Goal: Use online tool/utility: Utilize a website feature to perform a specific function

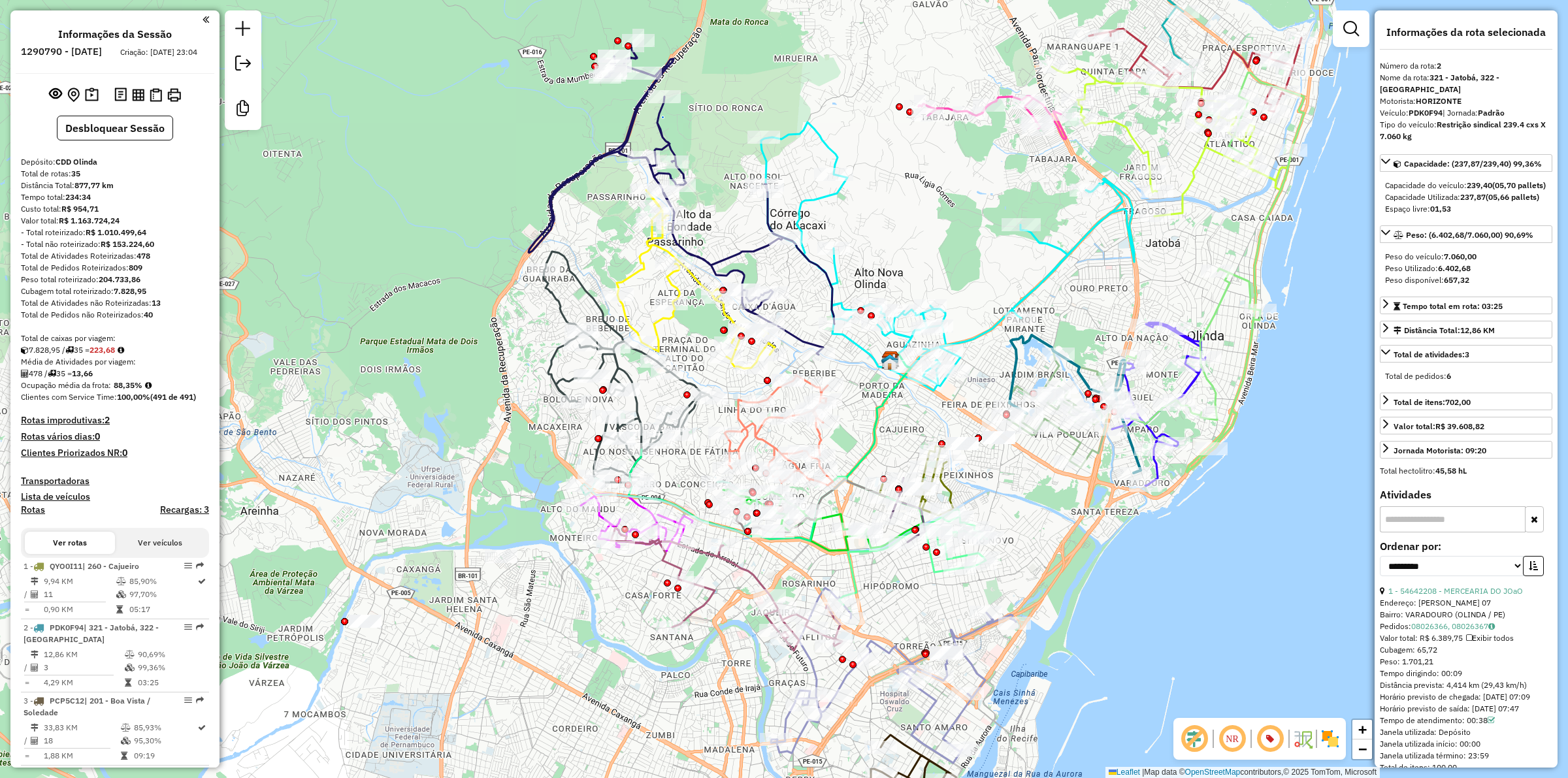
select select "**********"
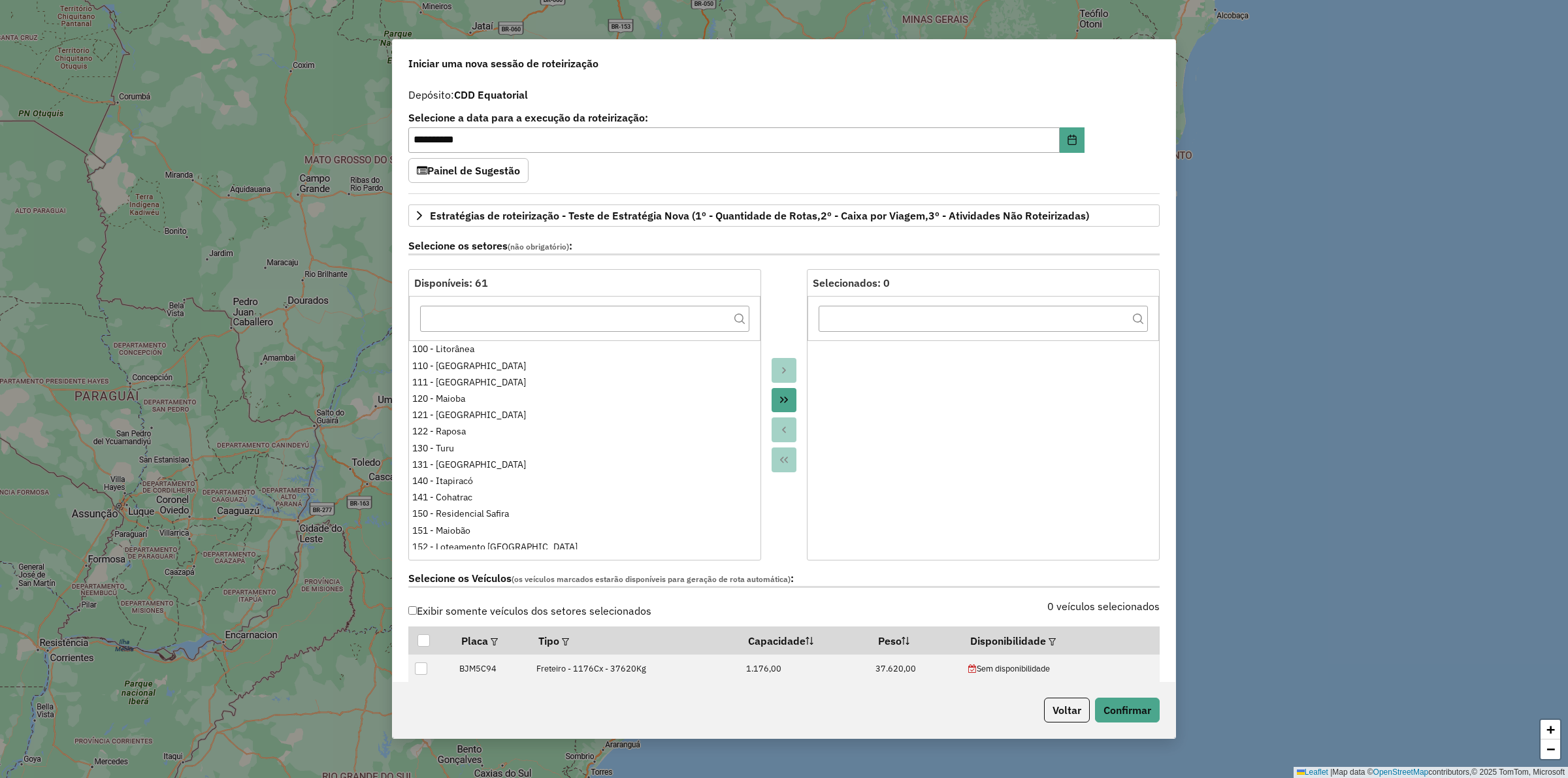
select select "*"
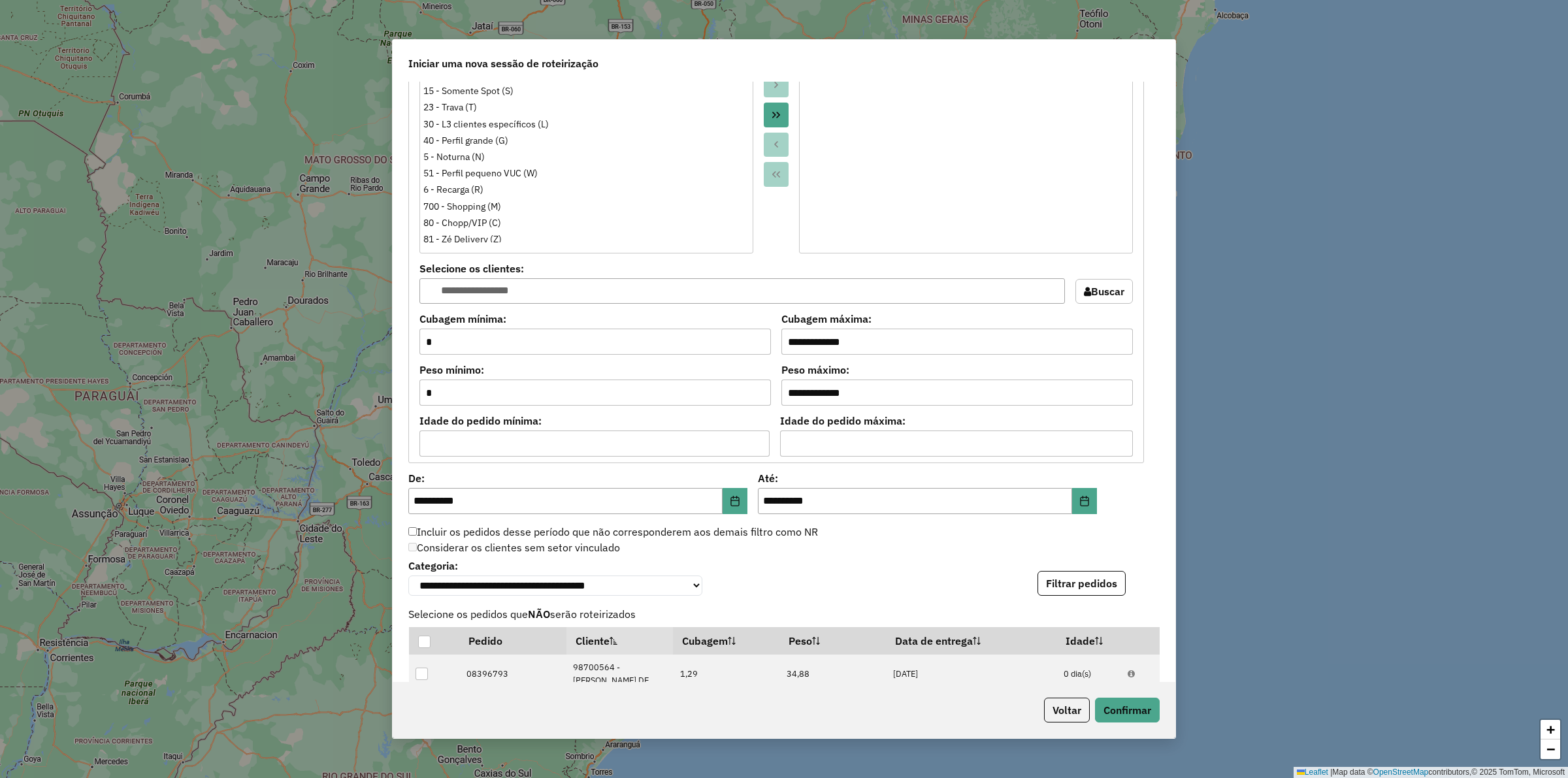
scroll to position [1452, 0]
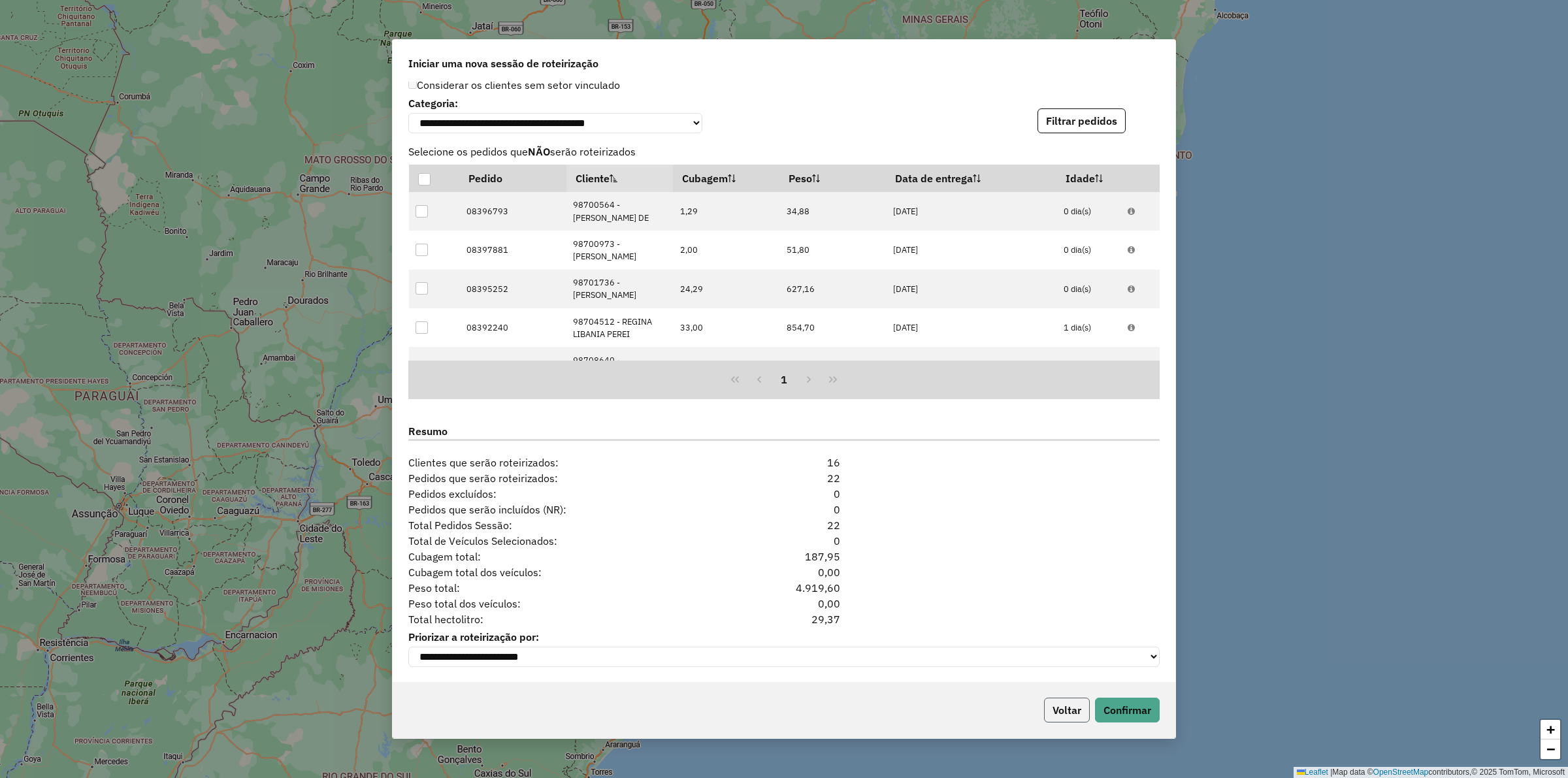
click at [1060, 713] on button "Voltar" at bounding box center [1067, 709] width 46 height 24
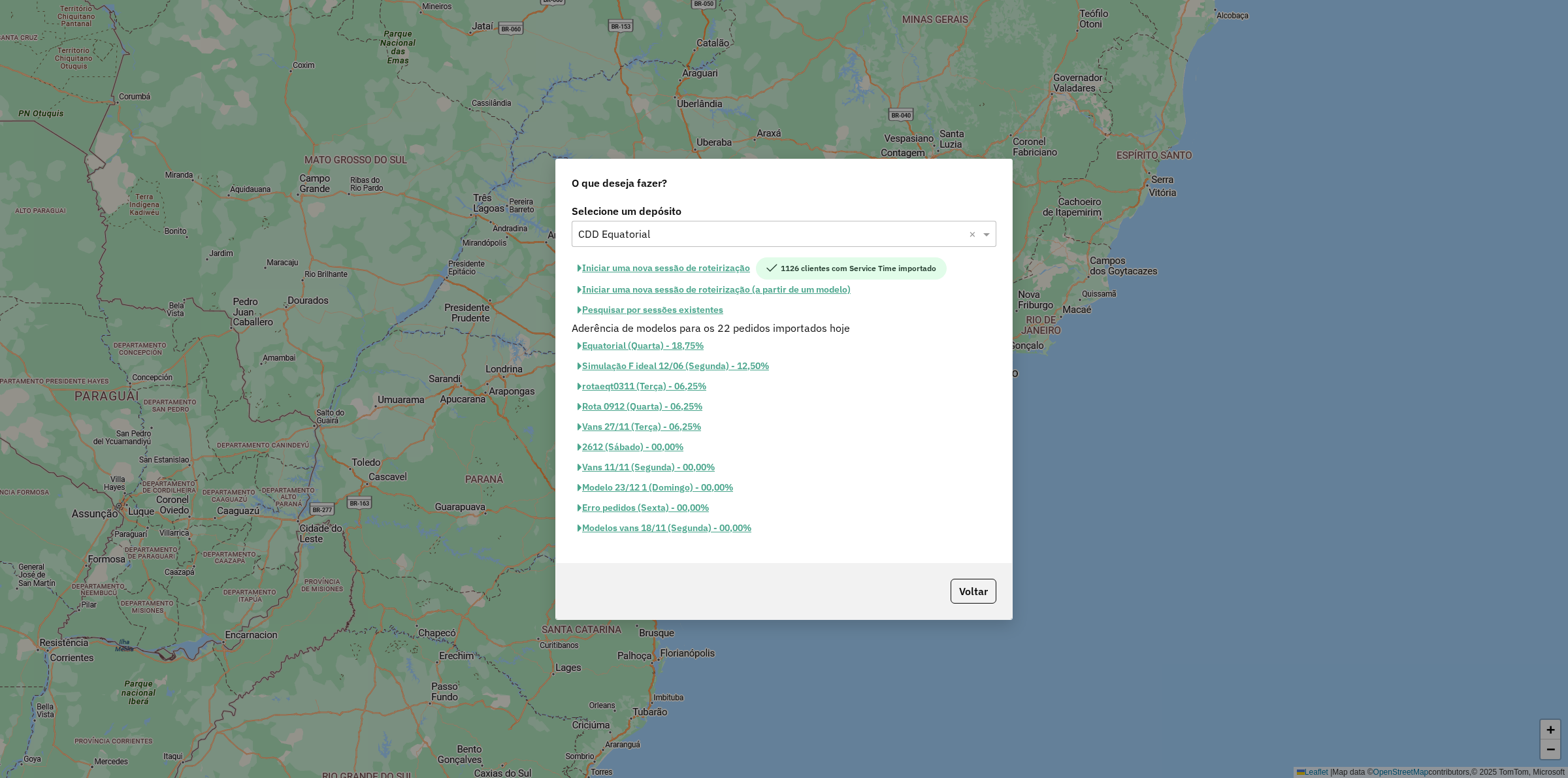
scroll to position [1427, 0]
click at [648, 233] on input "text" at bounding box center [771, 234] width 385 height 16
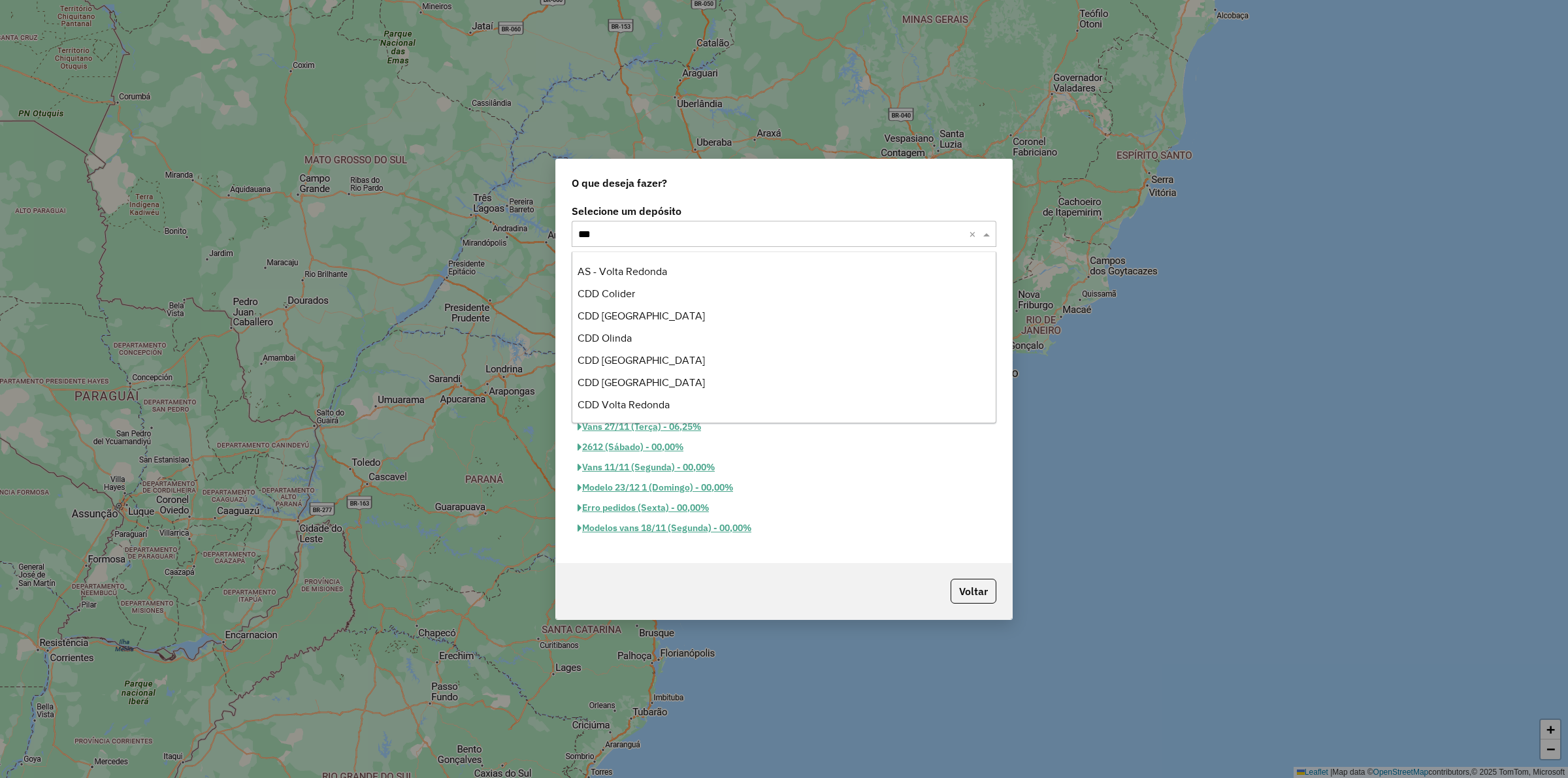
scroll to position [87, 0]
type input "****"
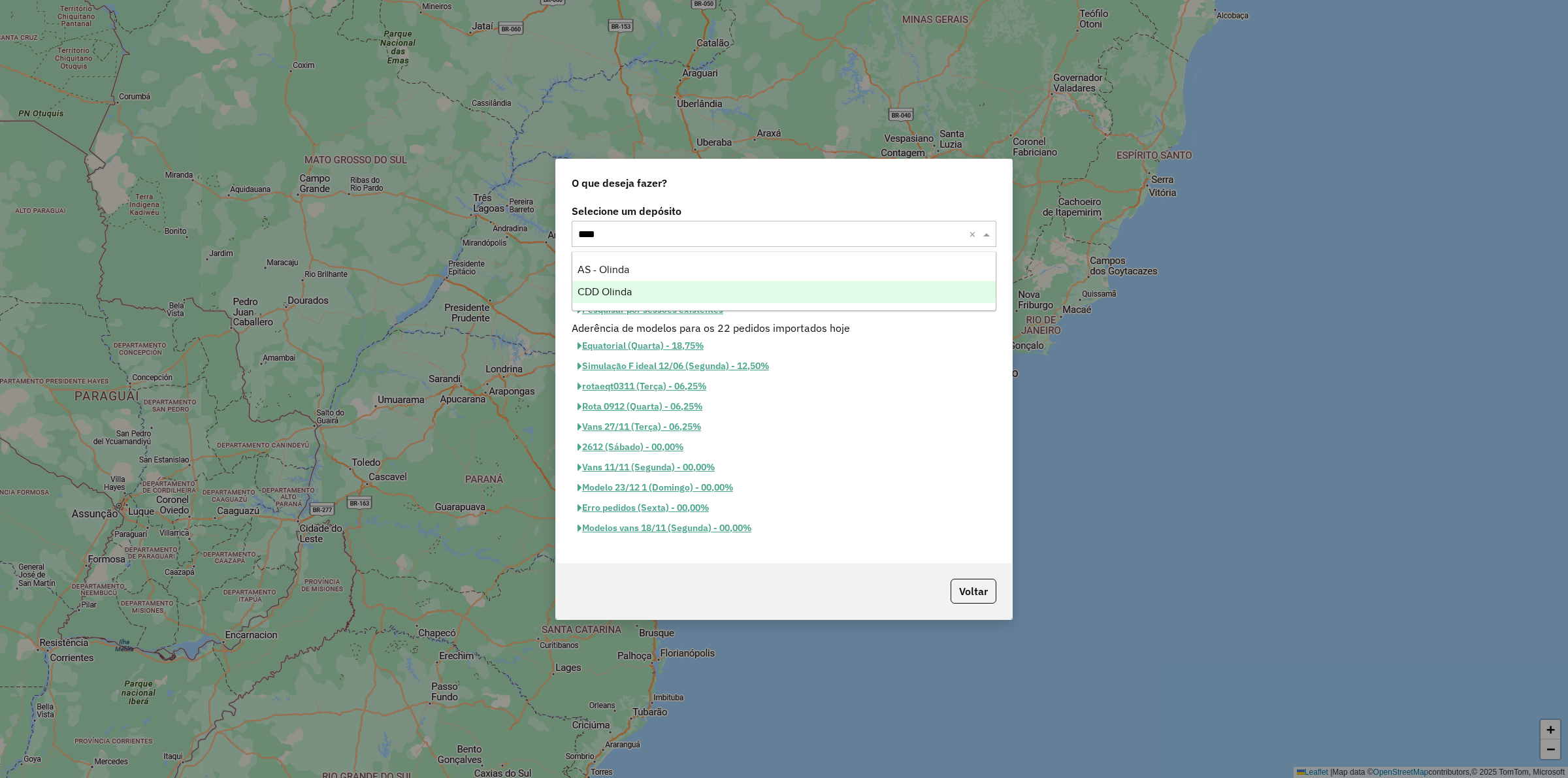
click at [634, 289] on div "CDD Olinda" at bounding box center [784, 291] width 423 height 22
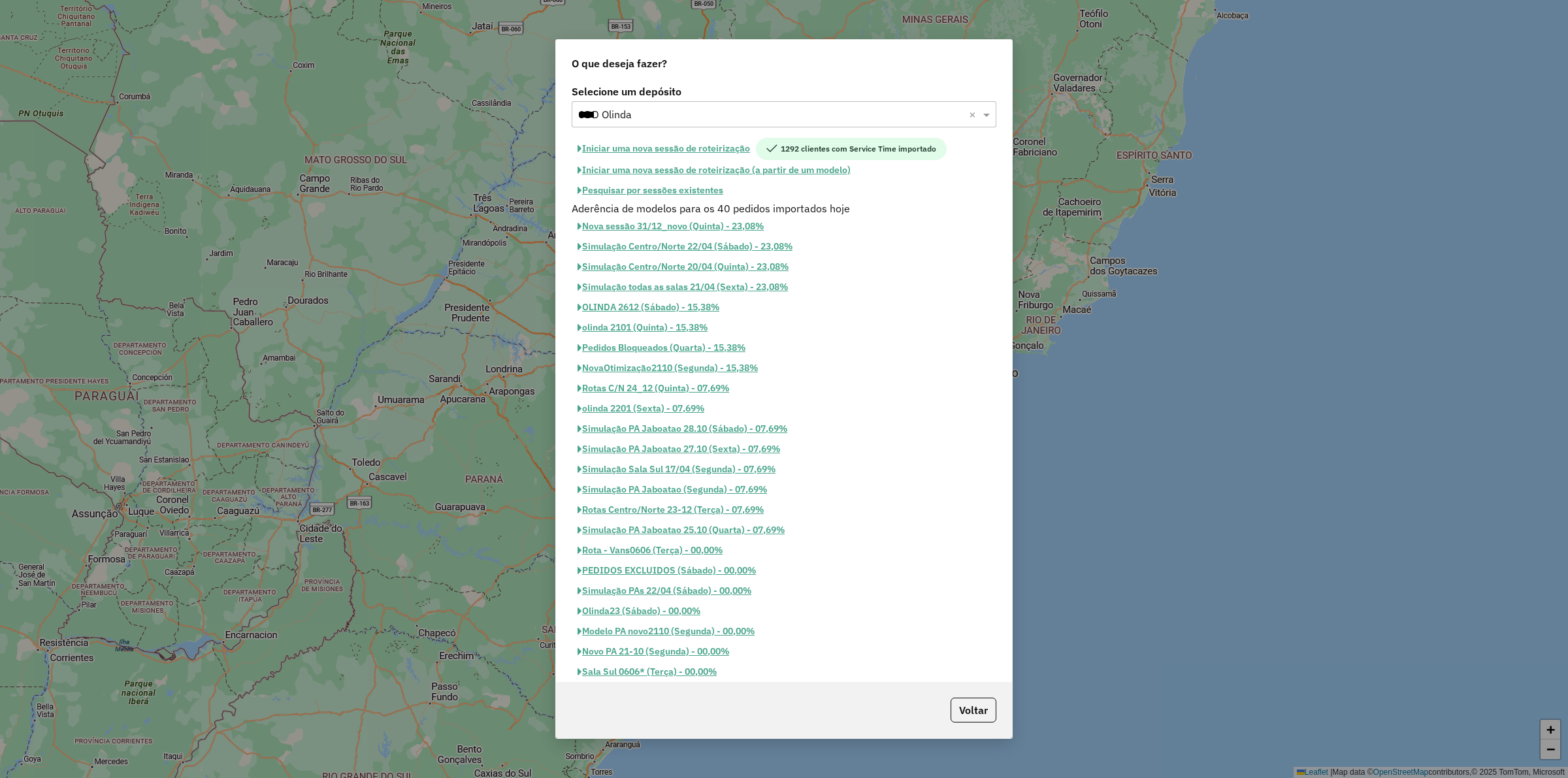
click at [670, 151] on button "Iniciar uma nova sessão de roteirização" at bounding box center [664, 149] width 185 height 22
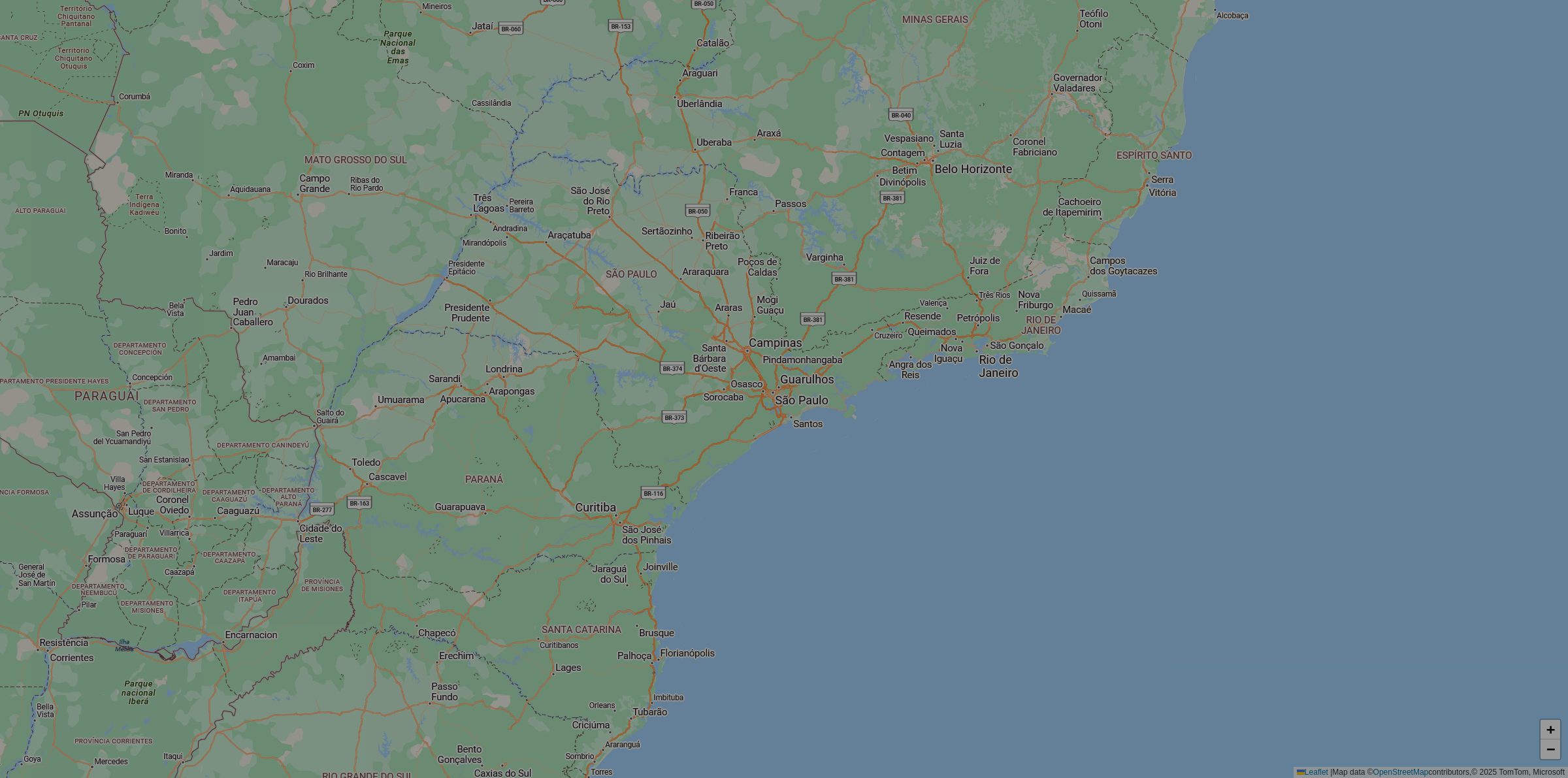
select select "*"
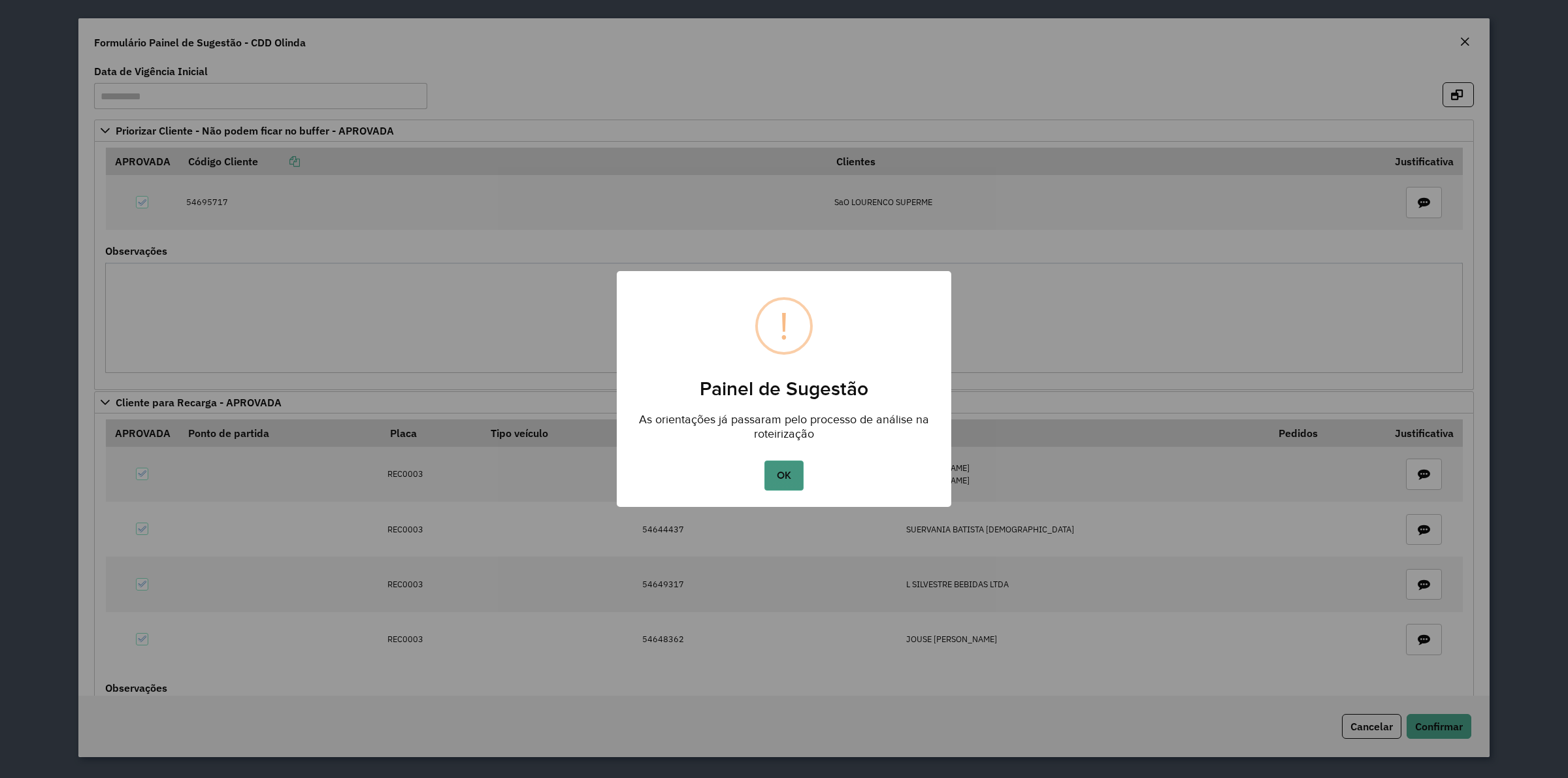
click at [782, 473] on button "OK" at bounding box center [783, 475] width 38 height 30
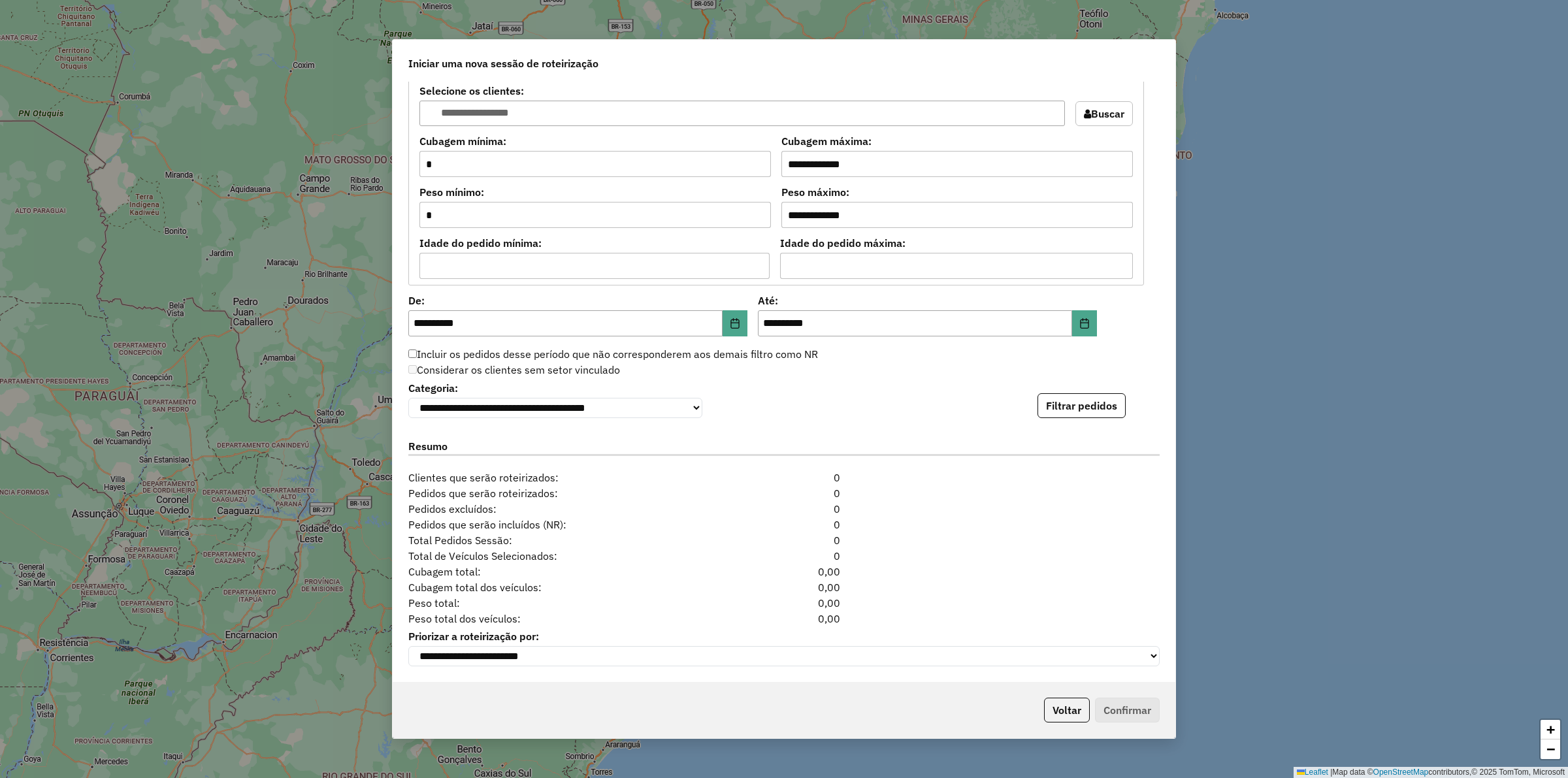
scroll to position [1167, 0]
click at [1079, 405] on button "Filtrar pedidos" at bounding box center [1081, 406] width 88 height 24
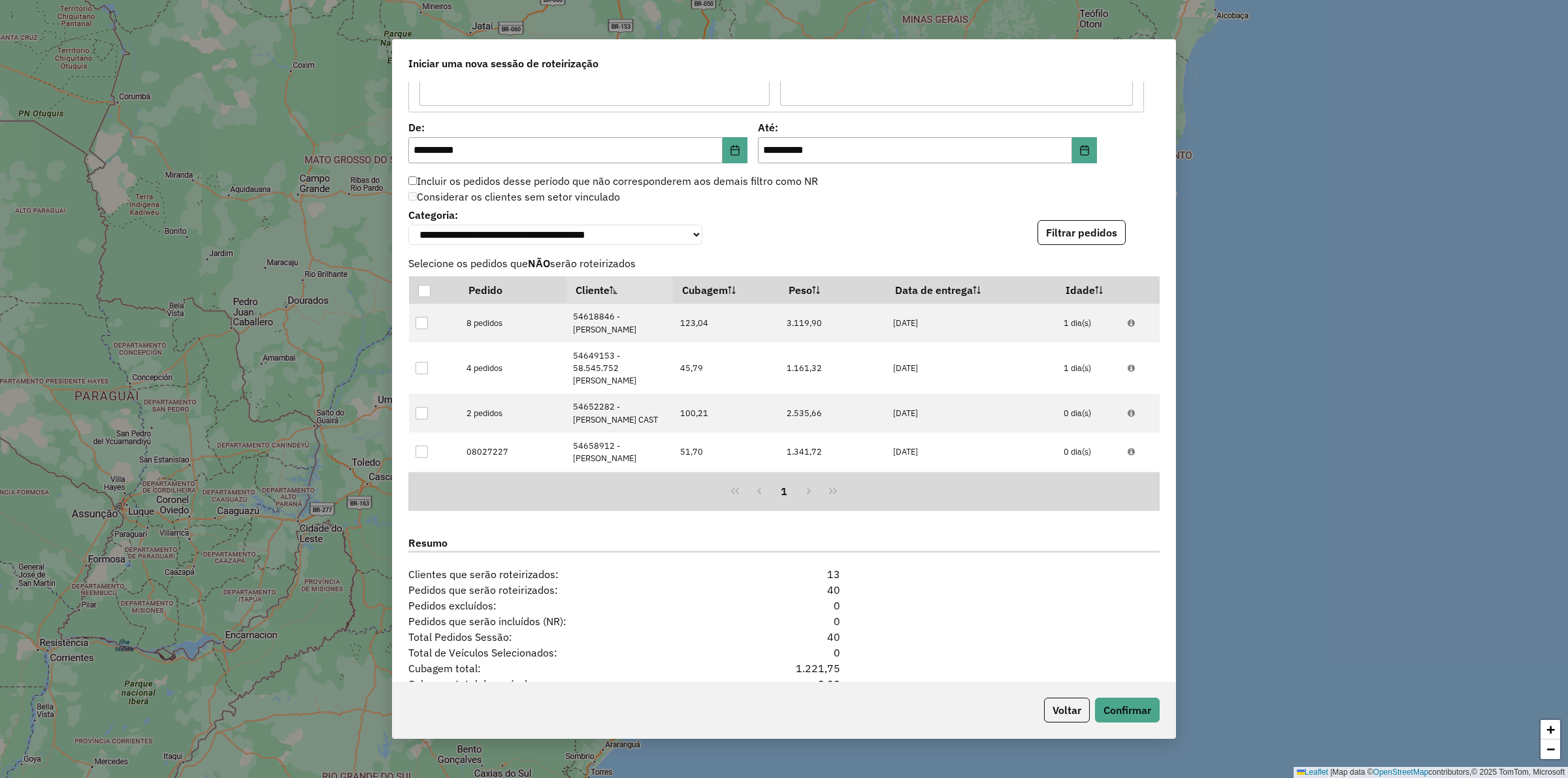
scroll to position [1452, 0]
